Goal: Find specific page/section: Find specific page/section

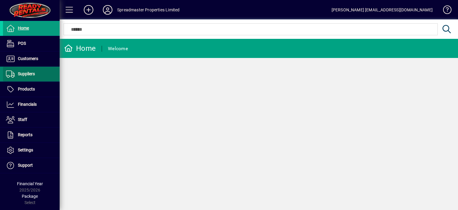
click at [30, 75] on span "Suppliers" at bounding box center [26, 73] width 17 height 5
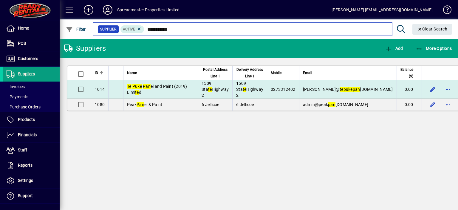
type input "**********"
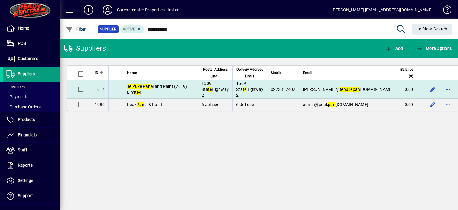
click at [166, 90] on span "Te Puke Pan el and Paint (2019) Limi te d" at bounding box center [157, 89] width 60 height 11
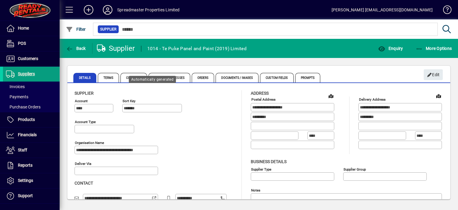
type input "**********"
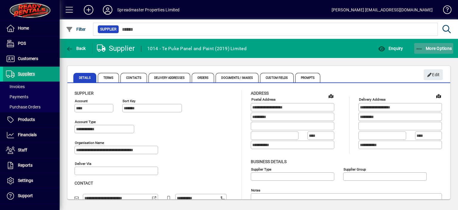
click at [430, 48] on span "More Options" at bounding box center [434, 48] width 36 height 5
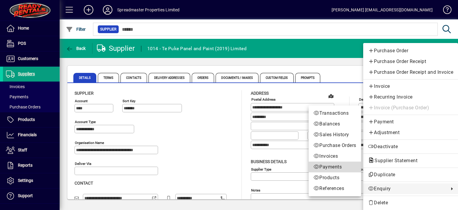
click at [328, 166] on span "Payments" at bounding box center [335, 166] width 43 height 7
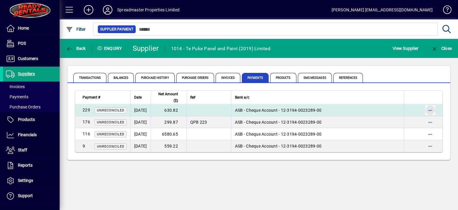
click at [430, 109] on span "button" at bounding box center [430, 110] width 14 height 14
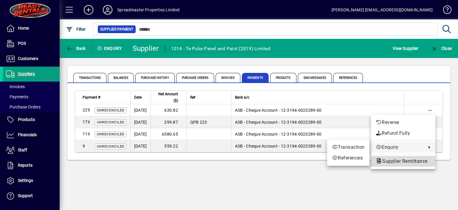
click at [396, 161] on span "Supplier Remittance" at bounding box center [403, 161] width 55 height 6
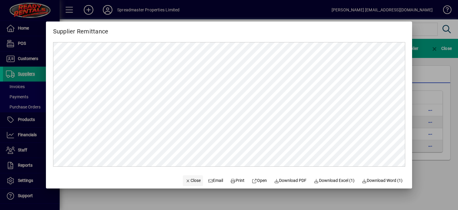
click at [189, 180] on span "Close" at bounding box center [193, 180] width 16 height 6
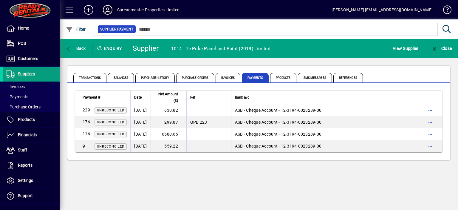
click at [108, 8] on icon at bounding box center [108, 10] width 12 height 10
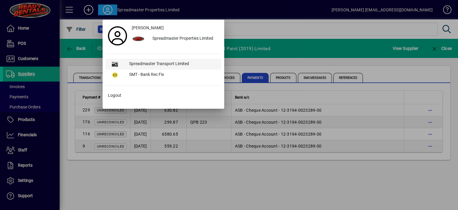
click at [157, 63] on div "Spreadmaster Transport Limited" at bounding box center [172, 64] width 97 height 11
